Goal: Book appointment/travel/reservation

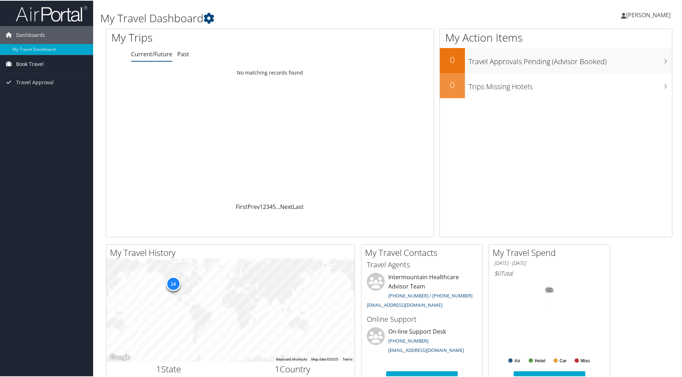
click at [43, 64] on span "Book Travel" at bounding box center [30, 63] width 28 height 18
click at [32, 91] on link "Book/Manage Online Trips" at bounding box center [46, 88] width 93 height 11
